Goal: Navigation & Orientation: Find specific page/section

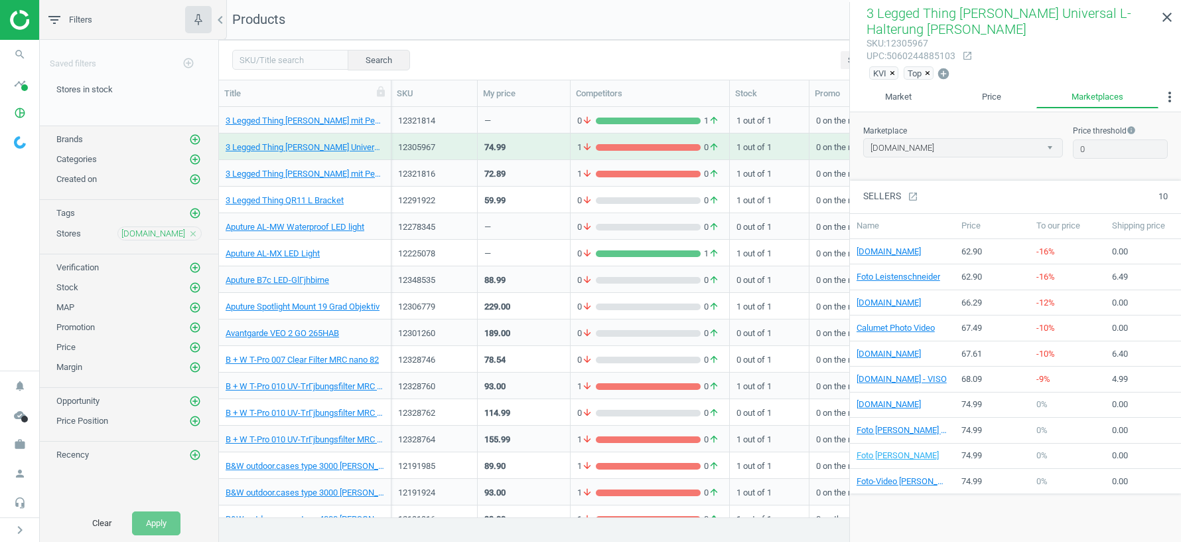
select select "[DOMAIN_NAME]"
click at [21, 119] on icon "pie_chart_outlined" at bounding box center [19, 112] width 25 height 25
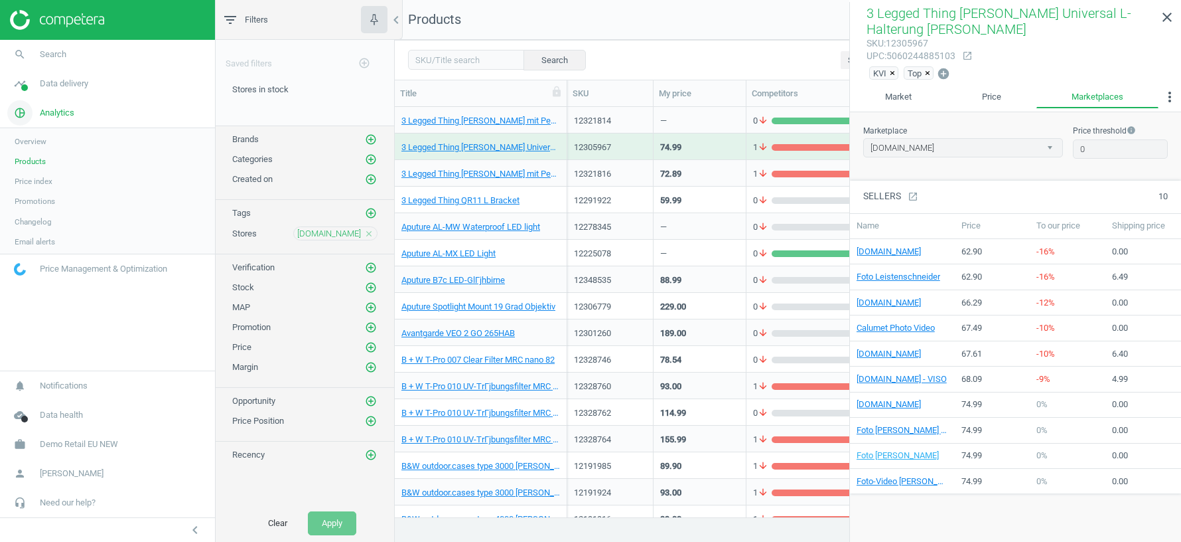
scroll to position [1, 1]
click at [23, 88] on span at bounding box center [24, 87] width 7 height 7
click at [26, 196] on span "Stores" at bounding box center [26, 192] width 23 height 11
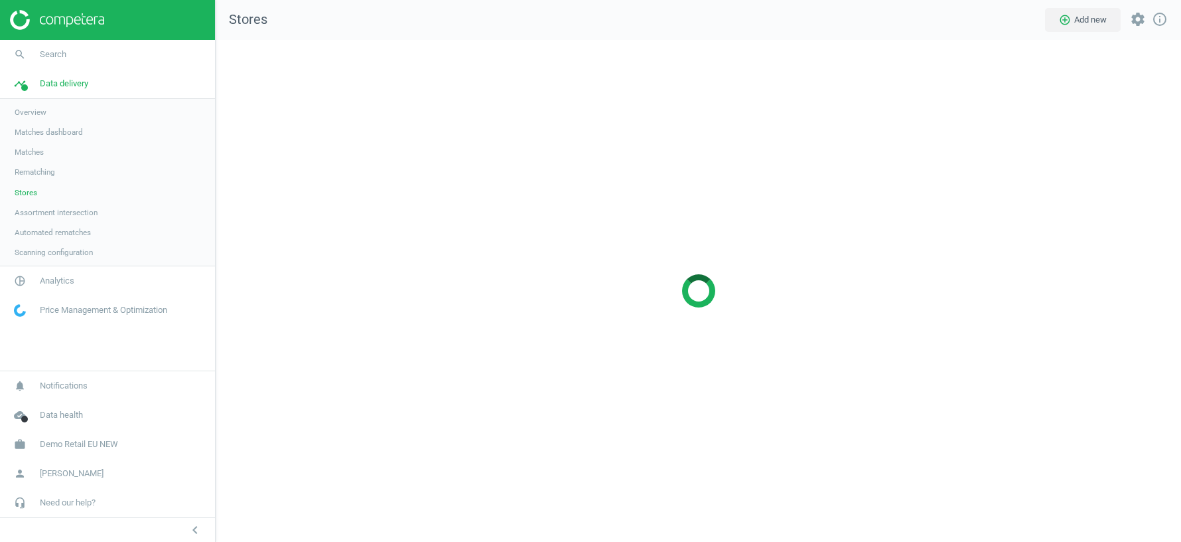
scroll to position [502, 966]
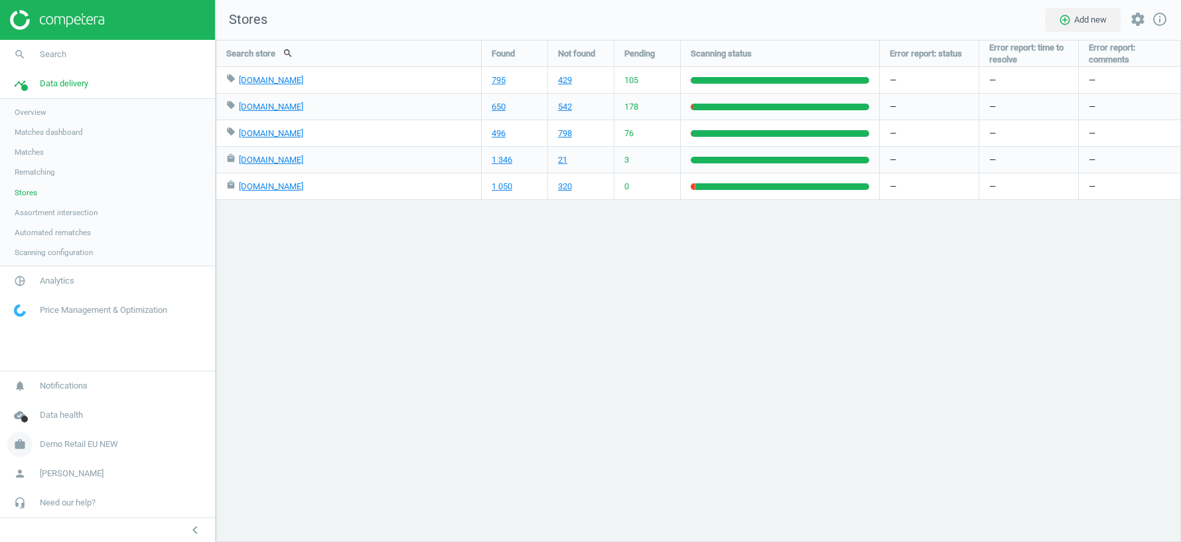
click at [89, 441] on span "Demo Retail EU NEW" at bounding box center [79, 444] width 78 height 12
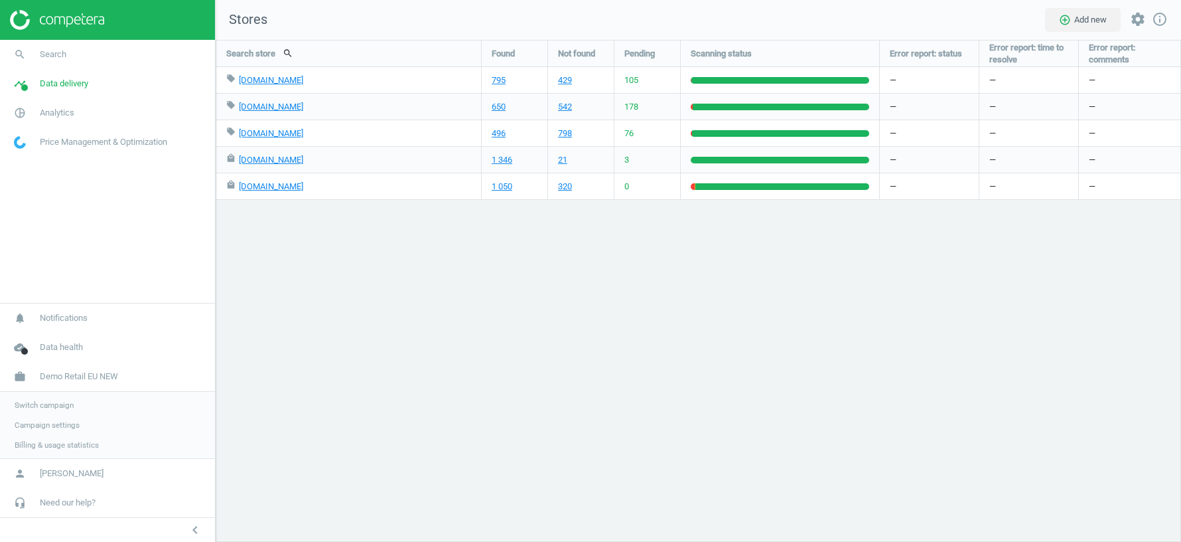
click at [62, 407] on span "Switch campaign" at bounding box center [44, 405] width 59 height 11
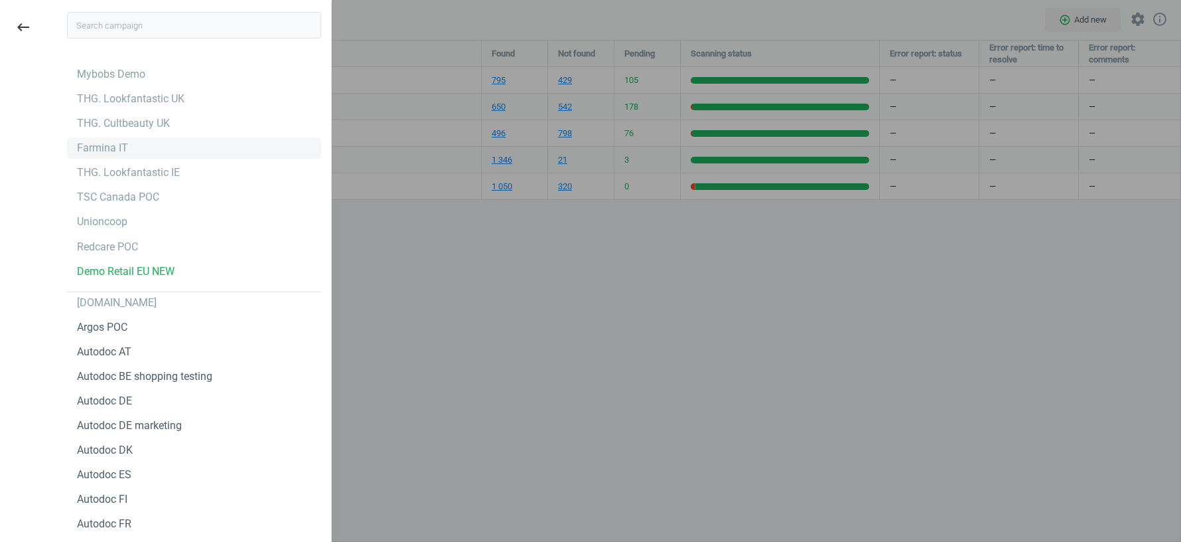
click at [113, 143] on div "Farmina IT" at bounding box center [102, 148] width 51 height 15
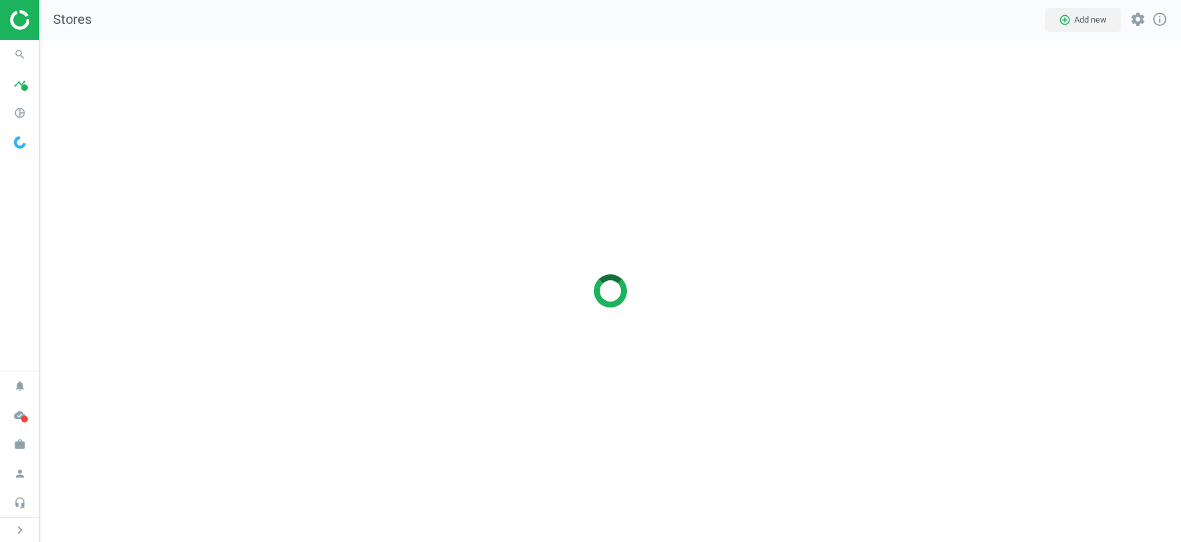
scroll to position [502, 1141]
